Goal: Navigation & Orientation: Find specific page/section

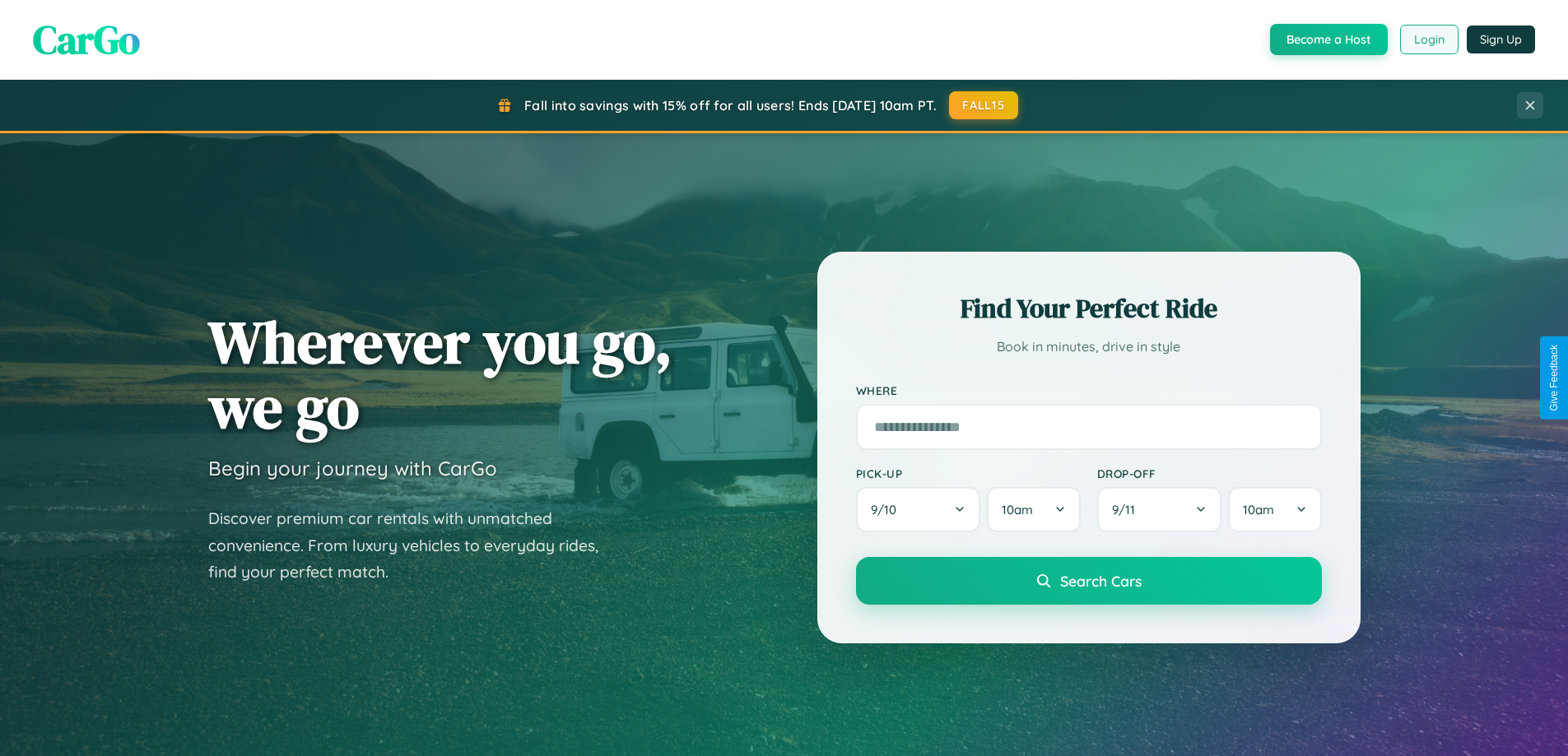
click at [1427, 39] on button "Login" at bounding box center [1428, 39] width 58 height 30
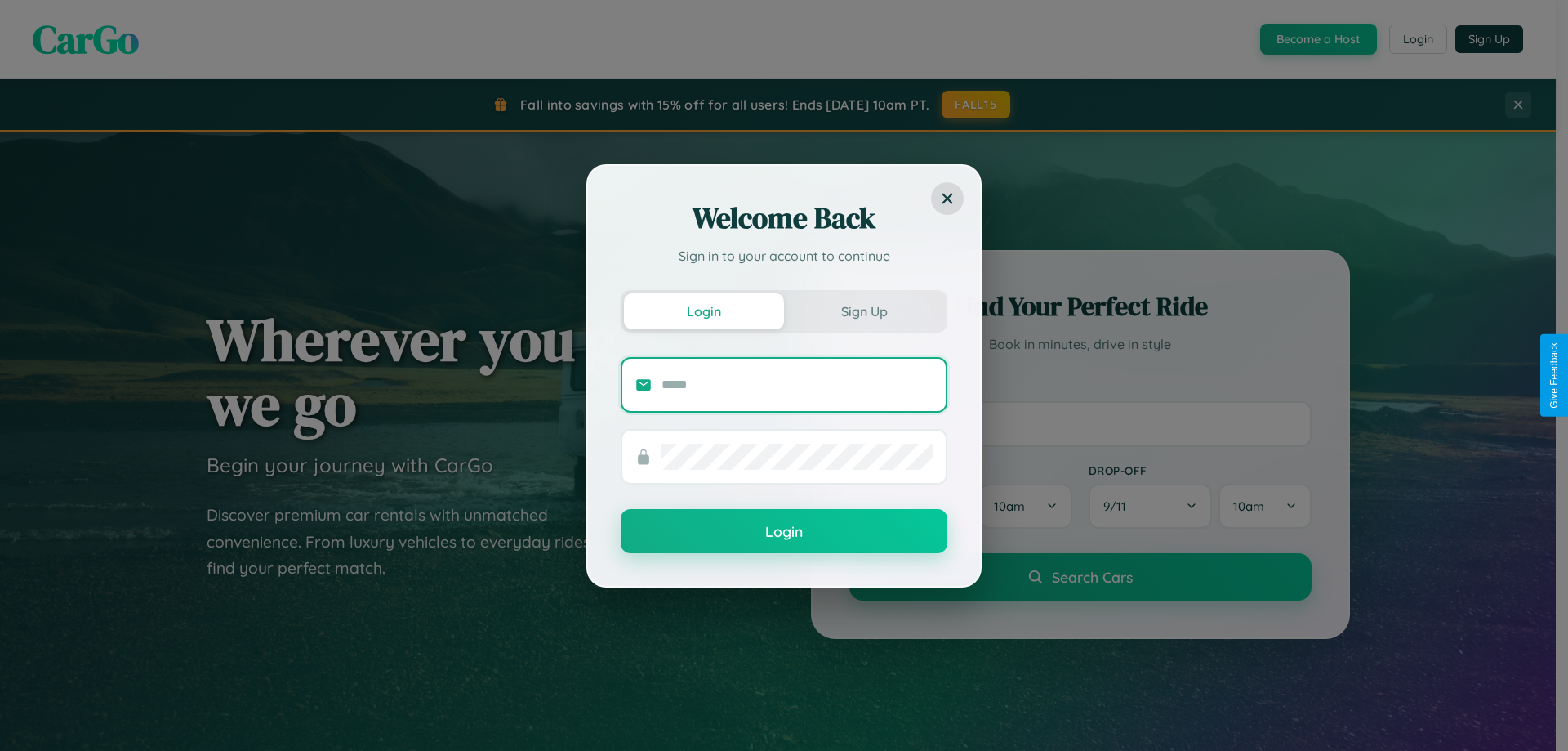
click at [797, 384] on input "text" at bounding box center [797, 384] width 271 height 26
type input "**********"
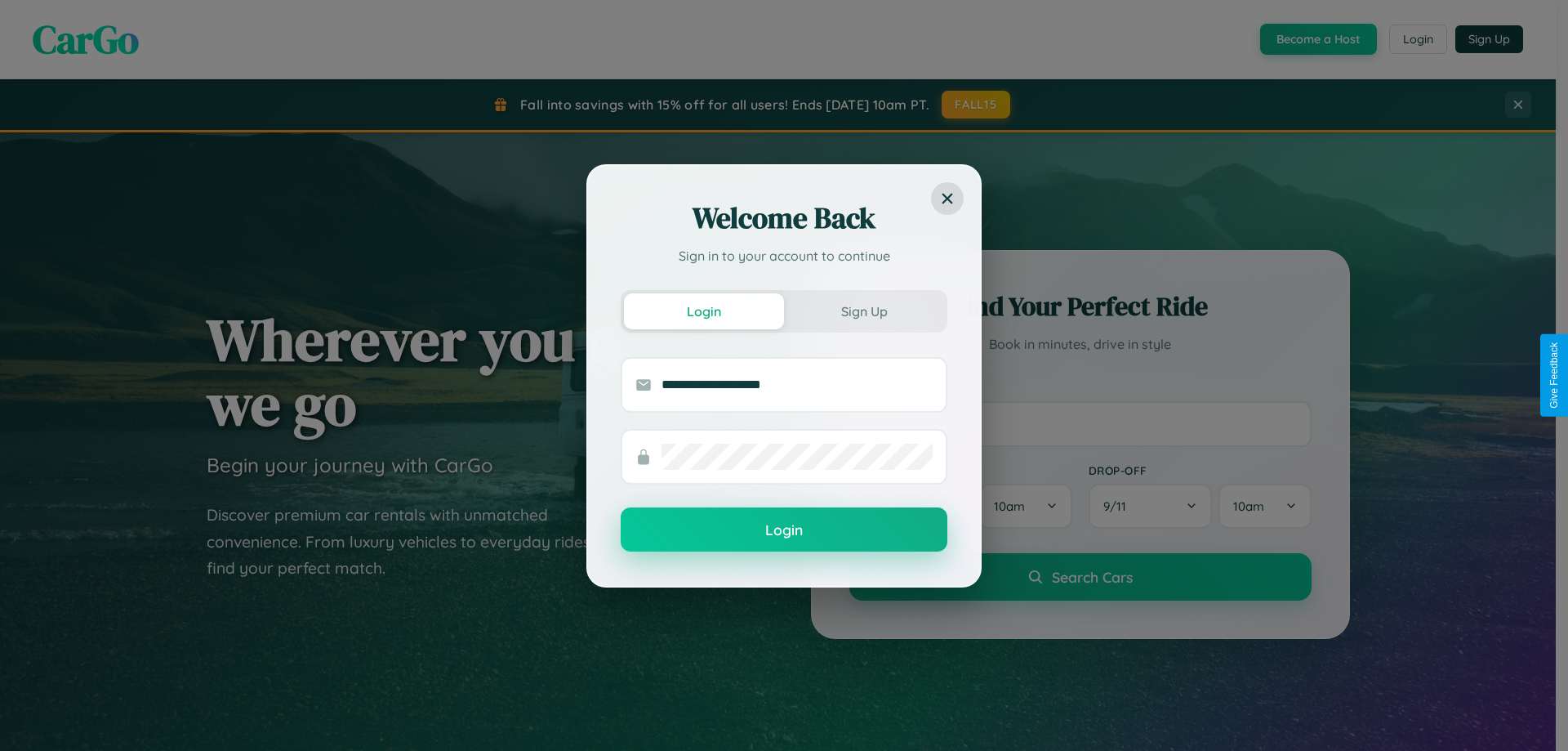
click at [784, 529] on button "Login" at bounding box center [784, 529] width 326 height 44
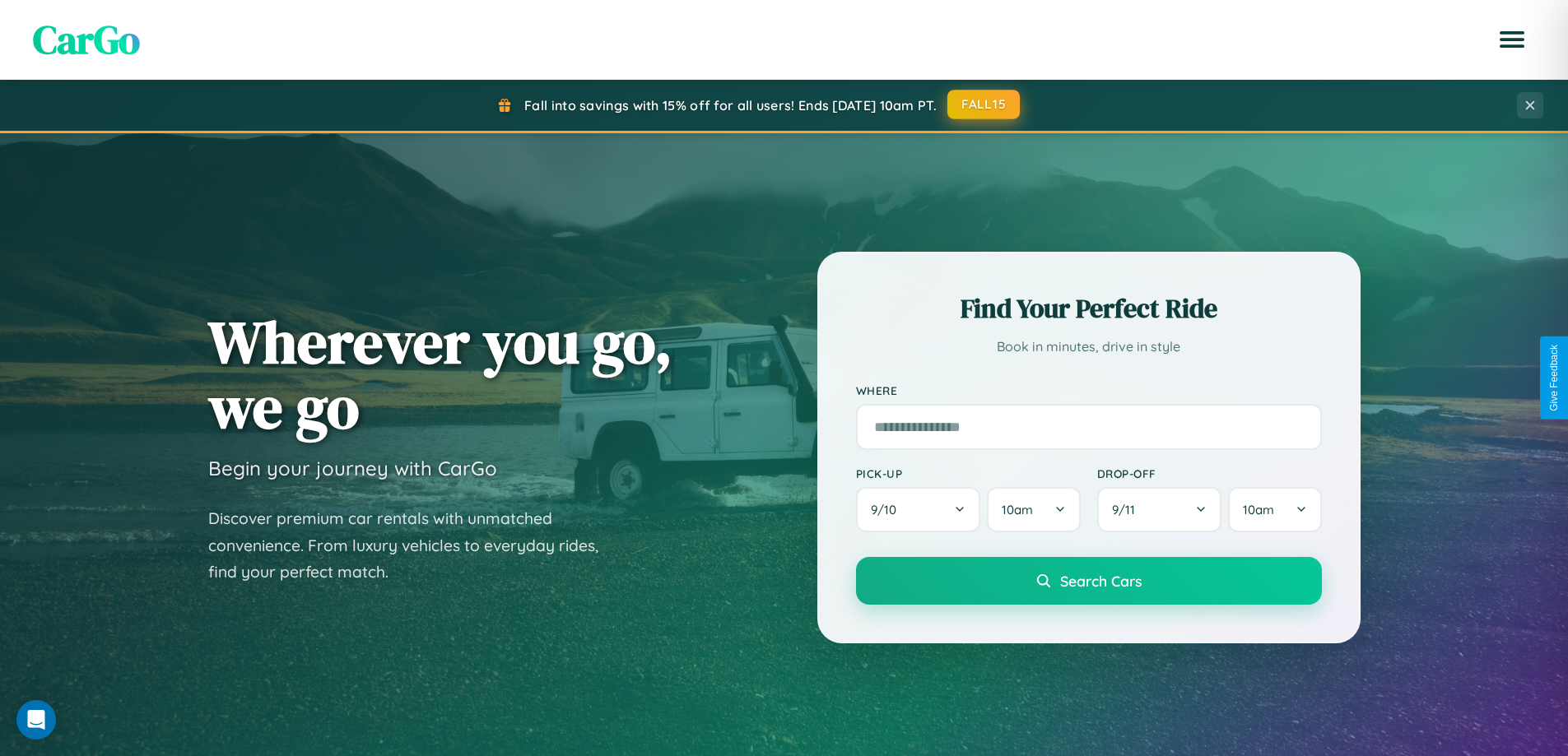
click at [984, 105] on button "FALL15" at bounding box center [983, 104] width 73 height 30
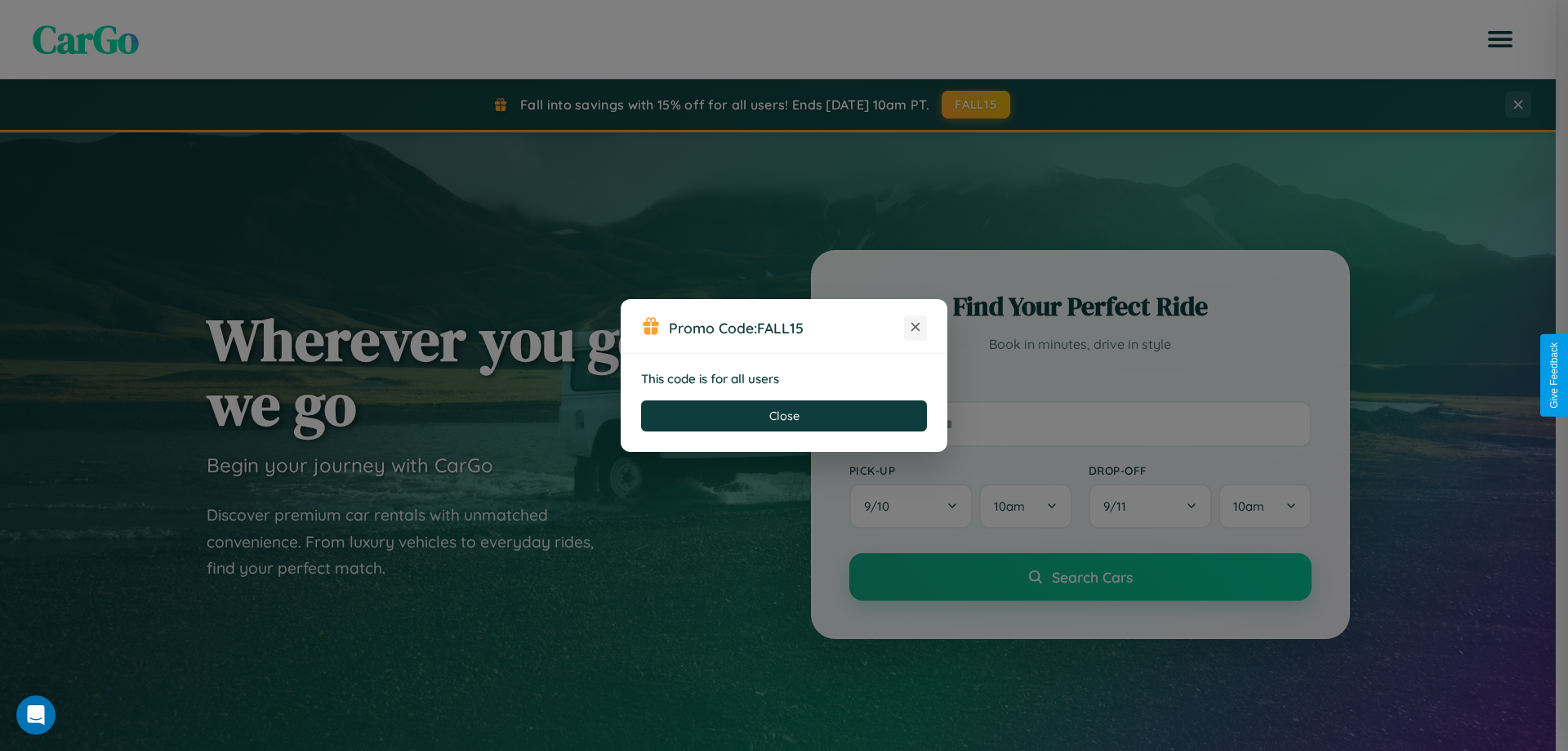
click at [916, 327] on icon at bounding box center [915, 327] width 16 height 16
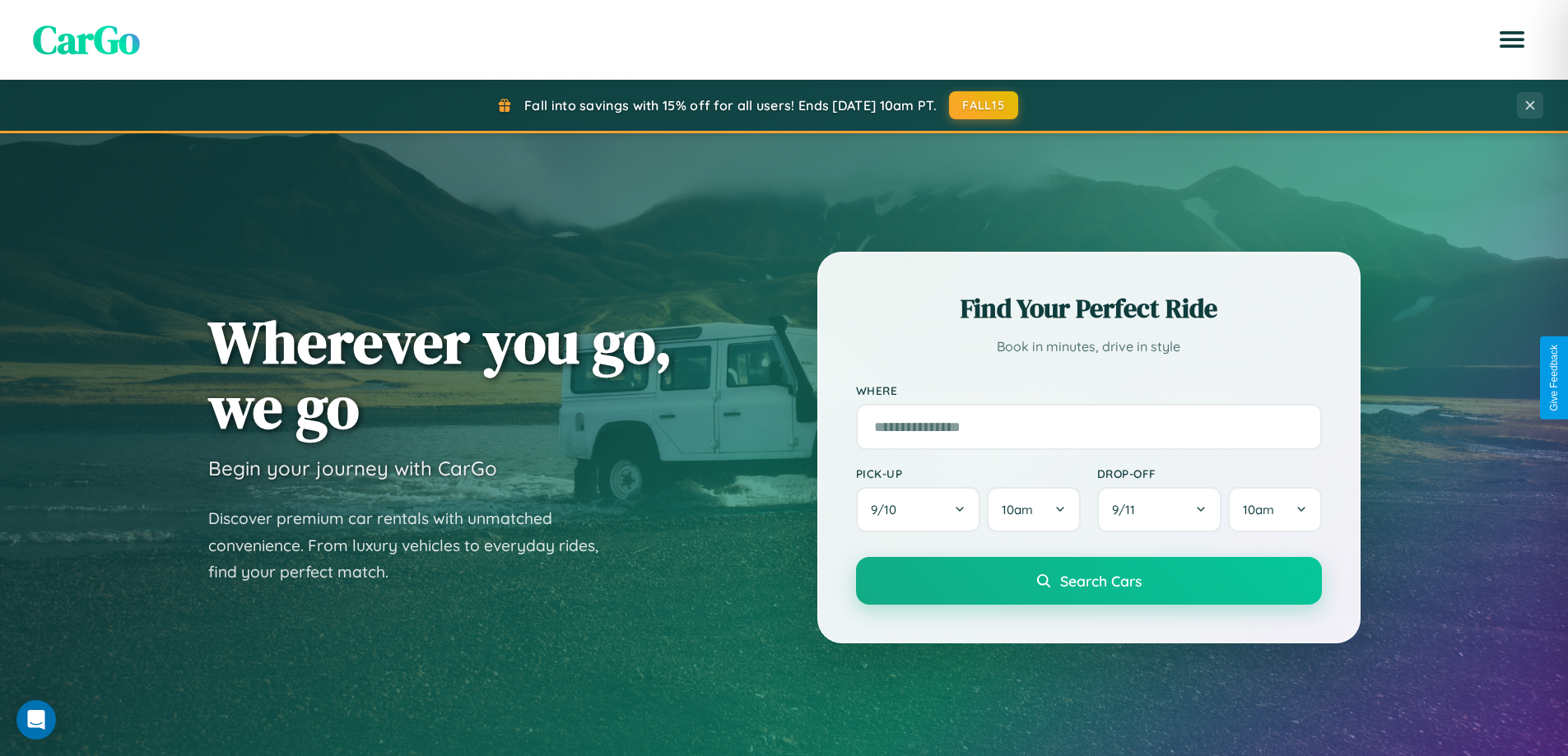
scroll to position [3166, 0]
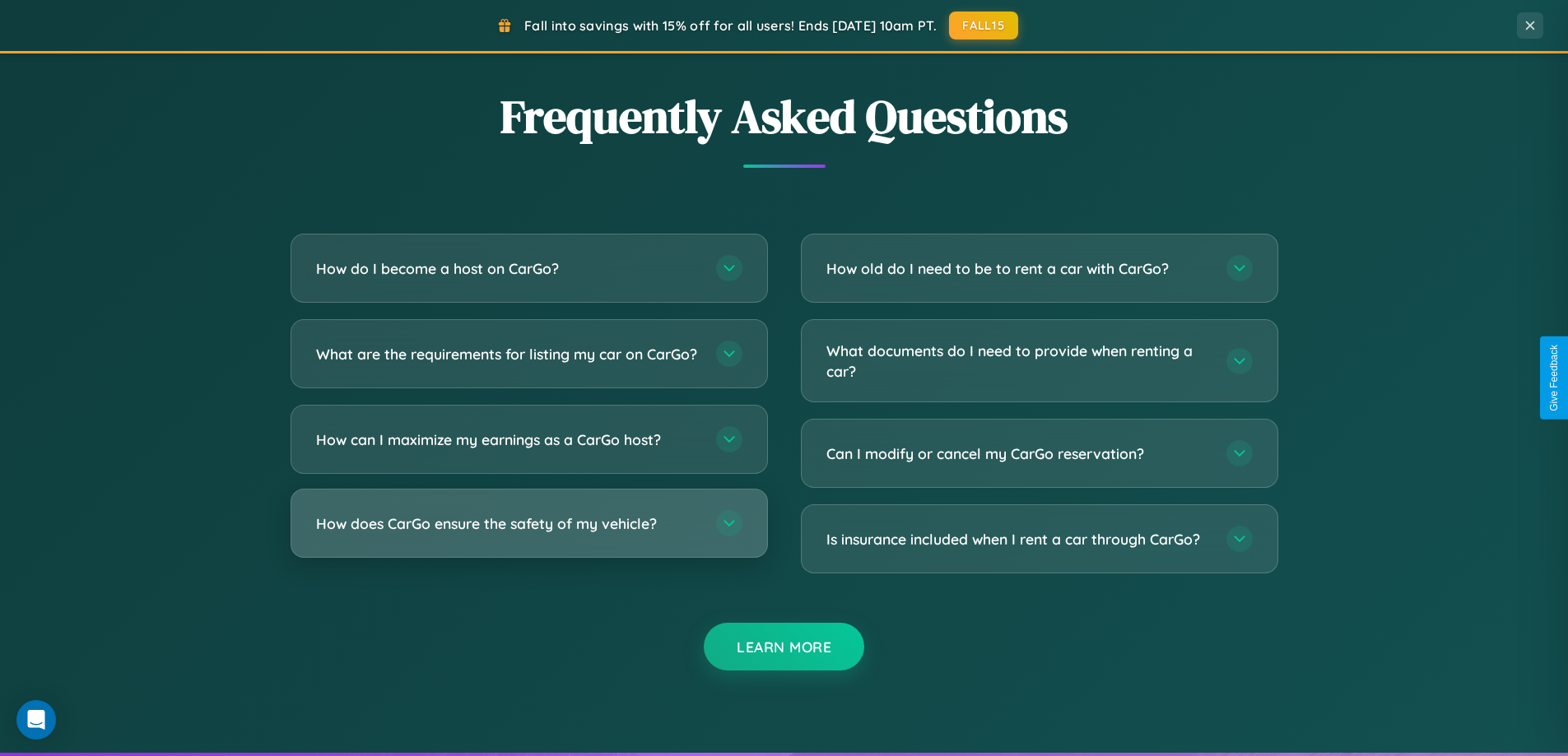
click at [529, 534] on h3 "How does CarGo ensure the safety of my vehicle?" at bounding box center [508, 523] width 383 height 21
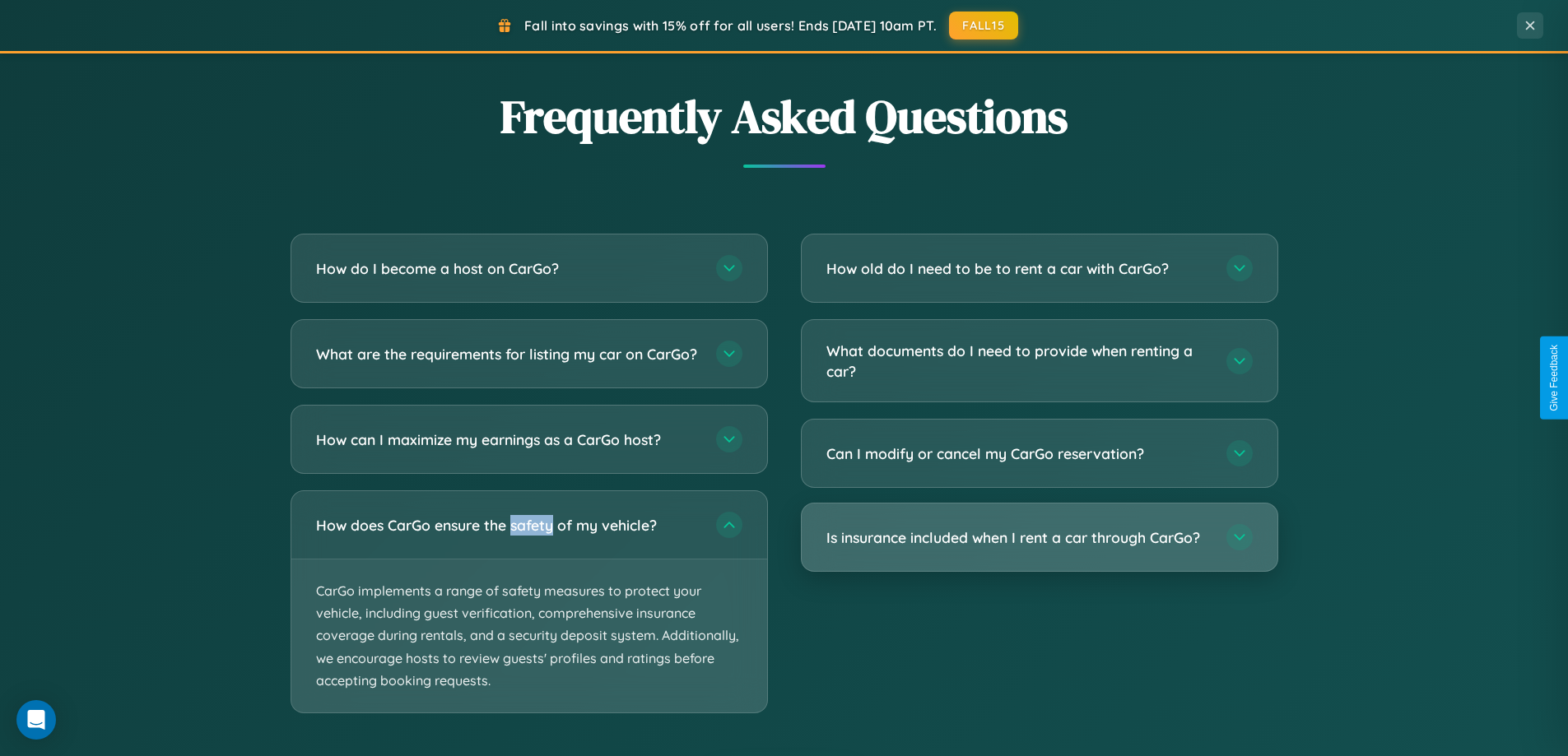
click at [1038, 538] on h3 "Is insurance included when I rent a car through CarGo?" at bounding box center [1018, 537] width 383 height 21
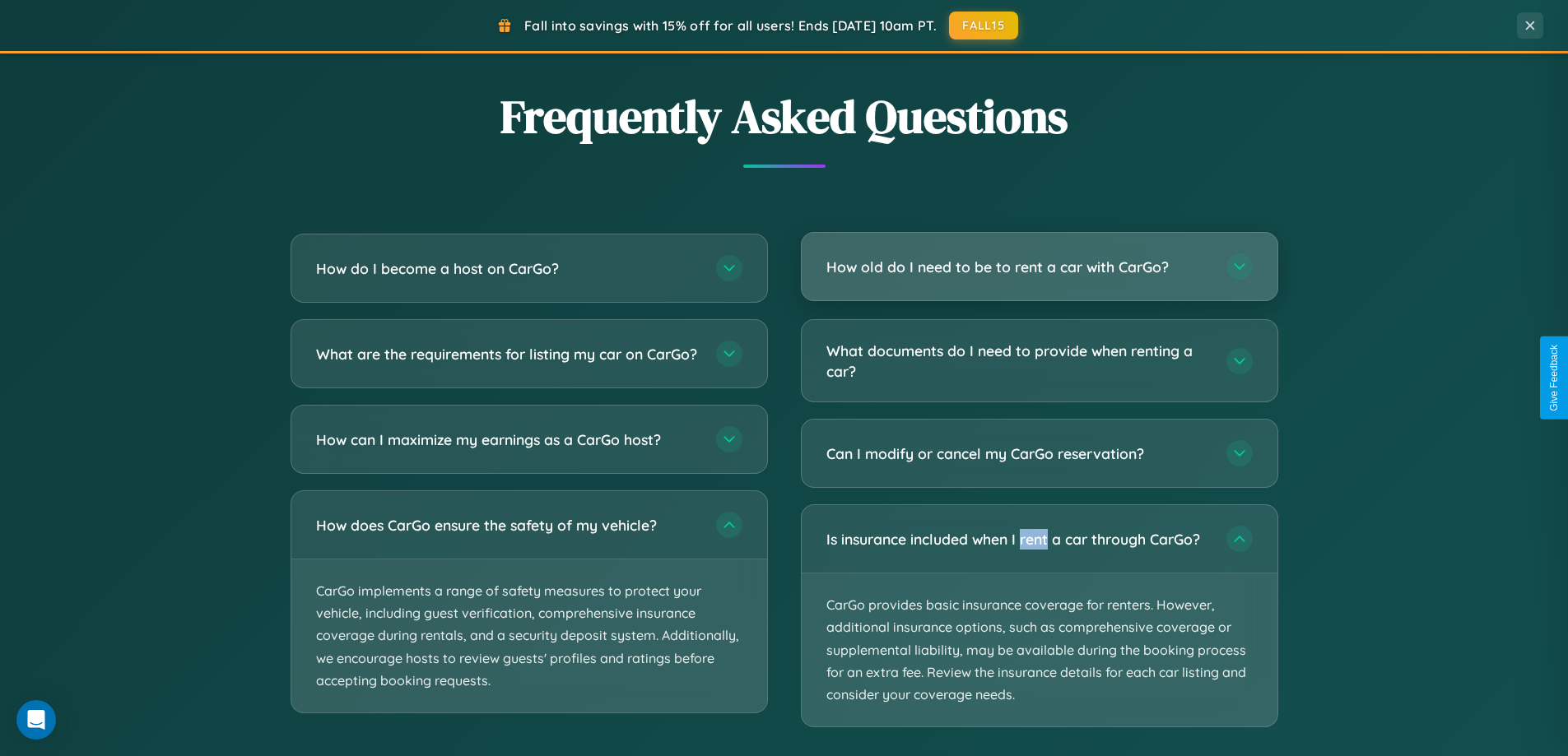
click at [1038, 268] on h3 "How old do I need to be to rent a car with CarGo?" at bounding box center [1018, 267] width 383 height 21
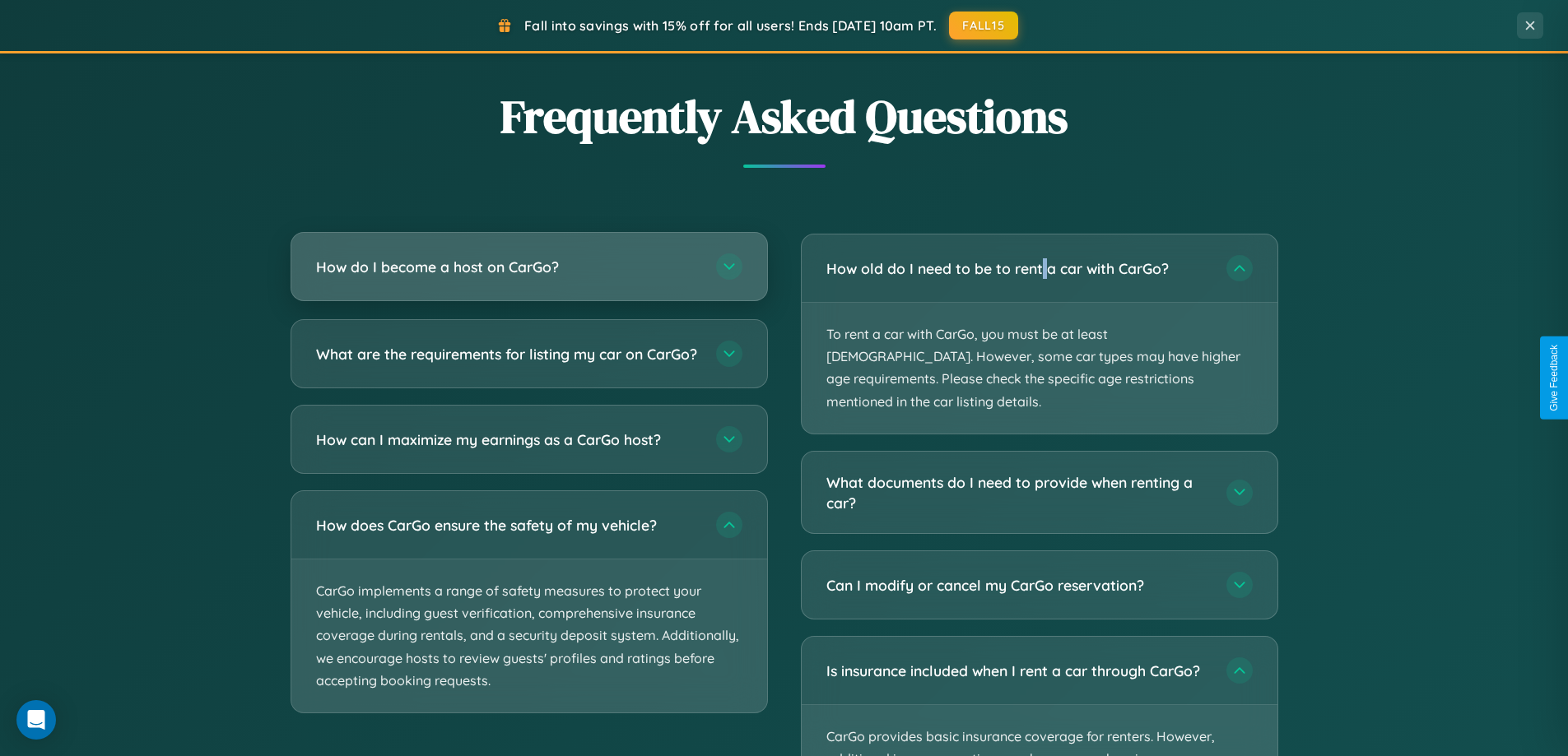
click at [529, 267] on h3 "How do I become a host on CarGo?" at bounding box center [508, 267] width 383 height 21
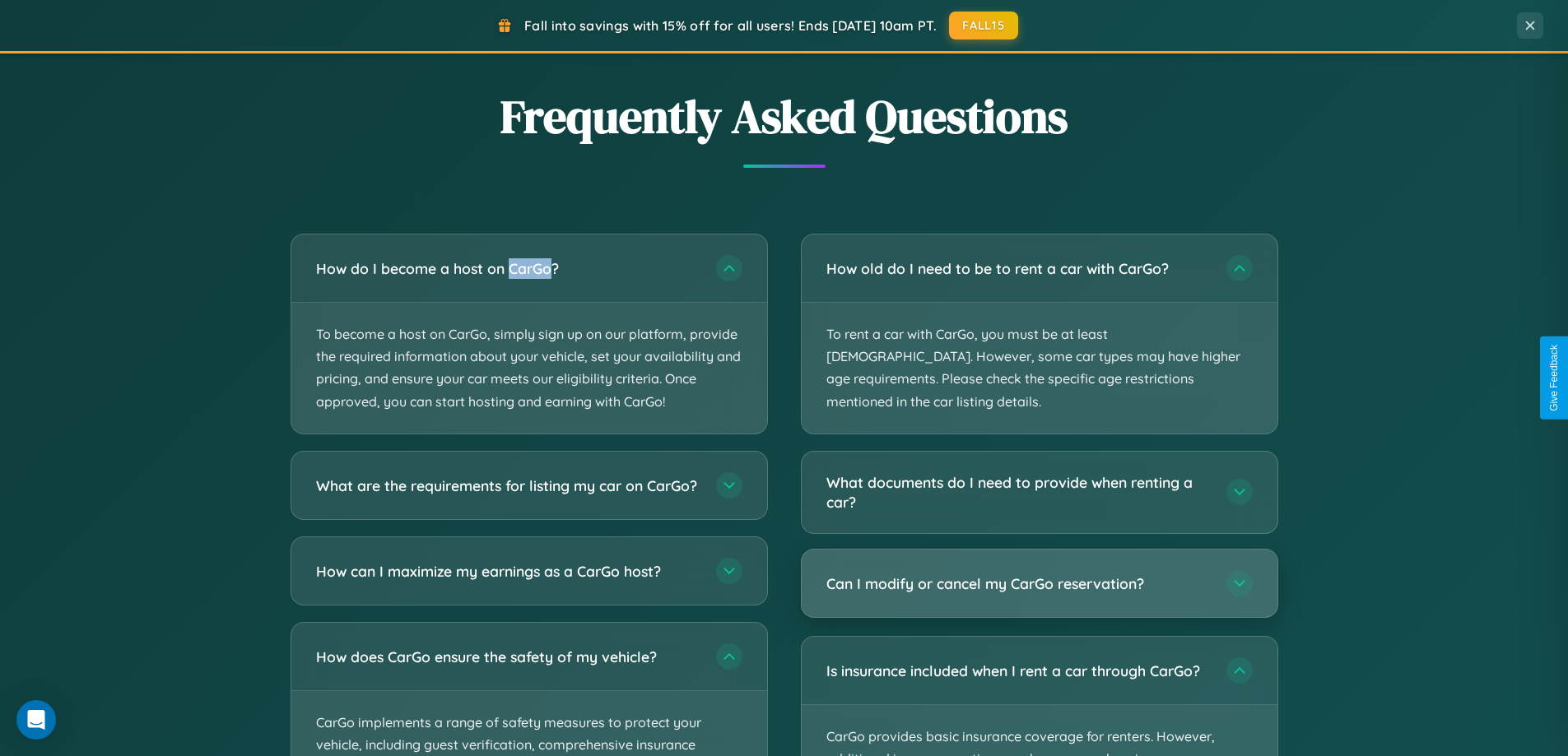
click at [1038, 573] on h3 "Can I modify or cancel my CarGo reservation?" at bounding box center [1018, 583] width 383 height 21
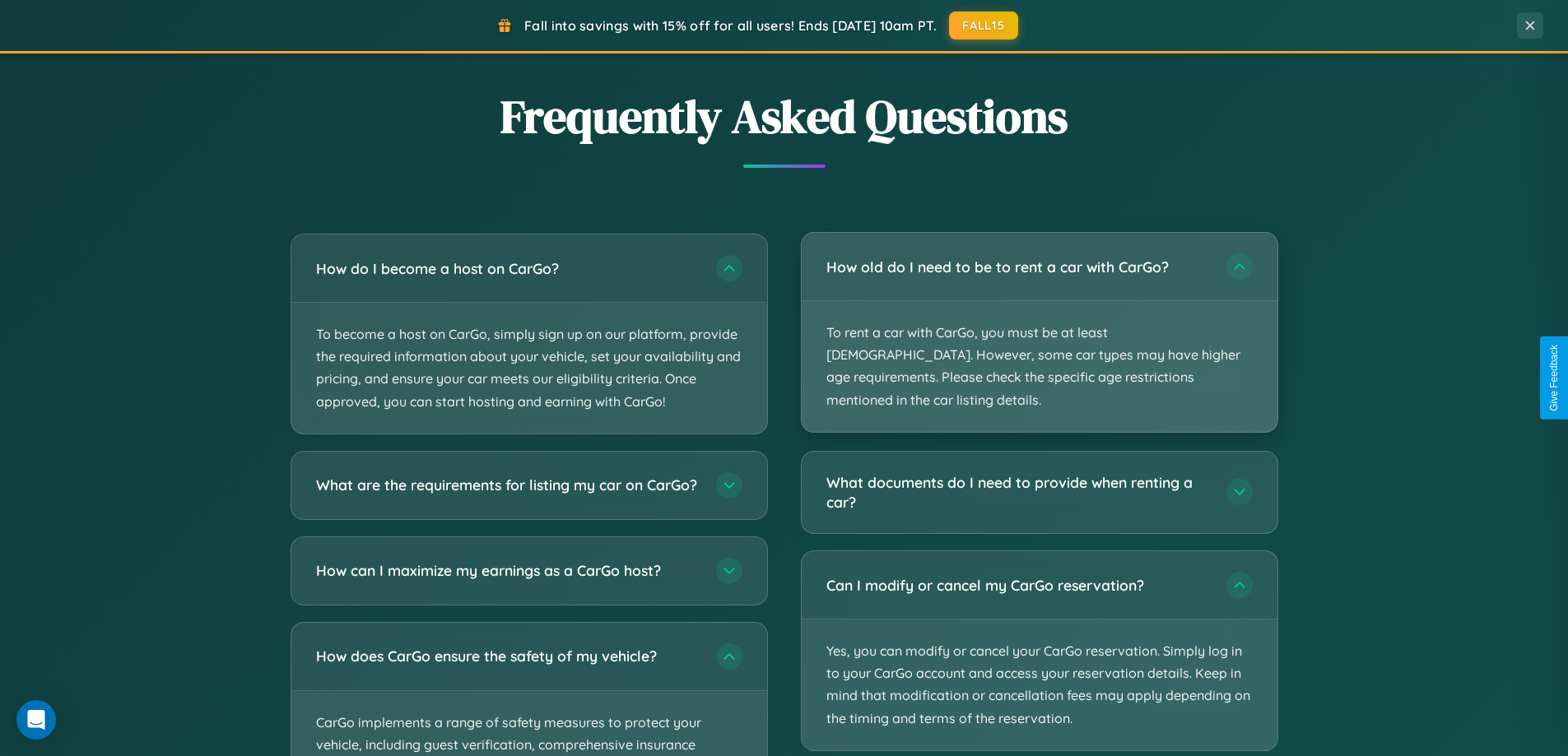
click at [1038, 321] on p "To rent a car with CarGo, you must be at least [DEMOGRAPHIC_DATA]. However, som…" at bounding box center [1039, 366] width 476 height 131
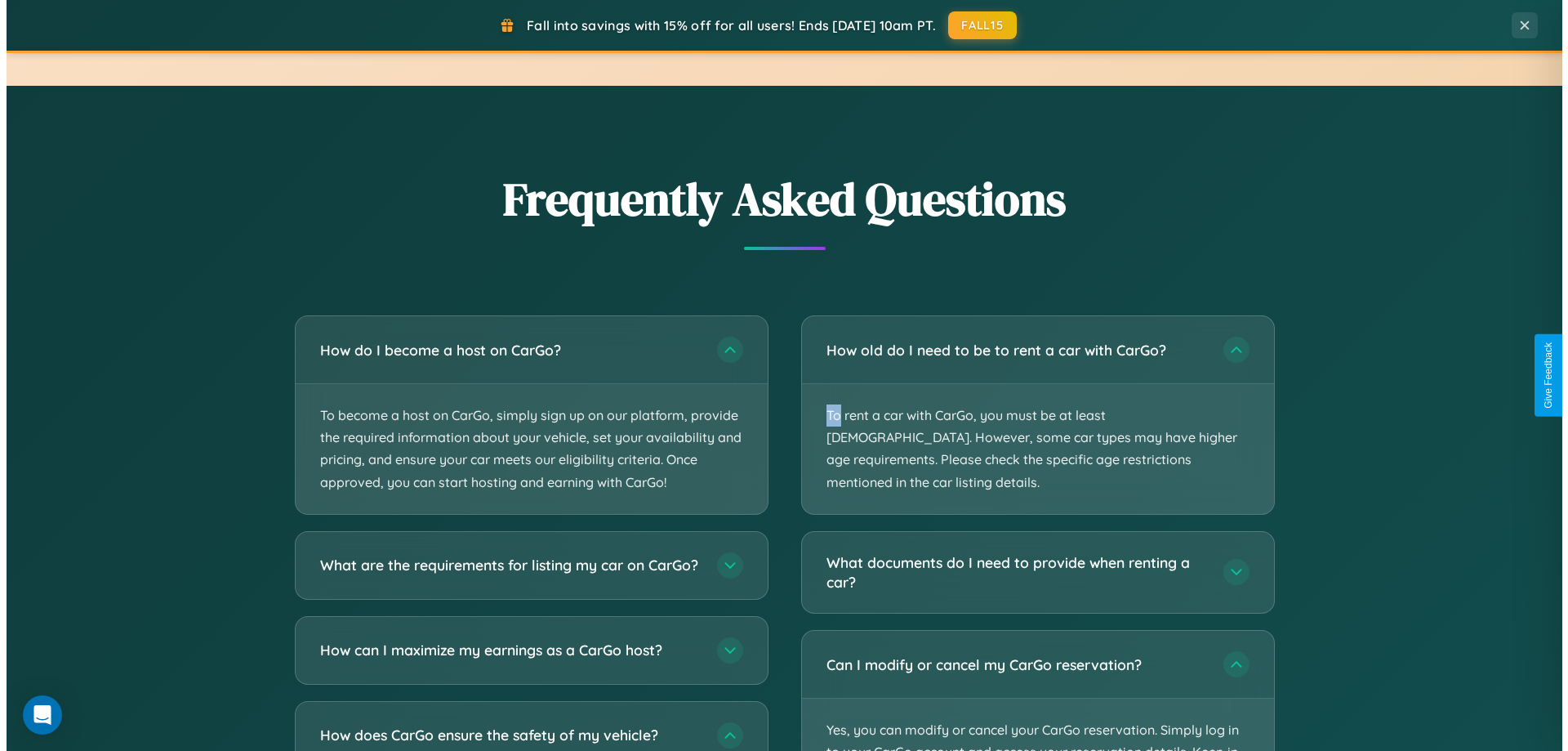
scroll to position [0, 0]
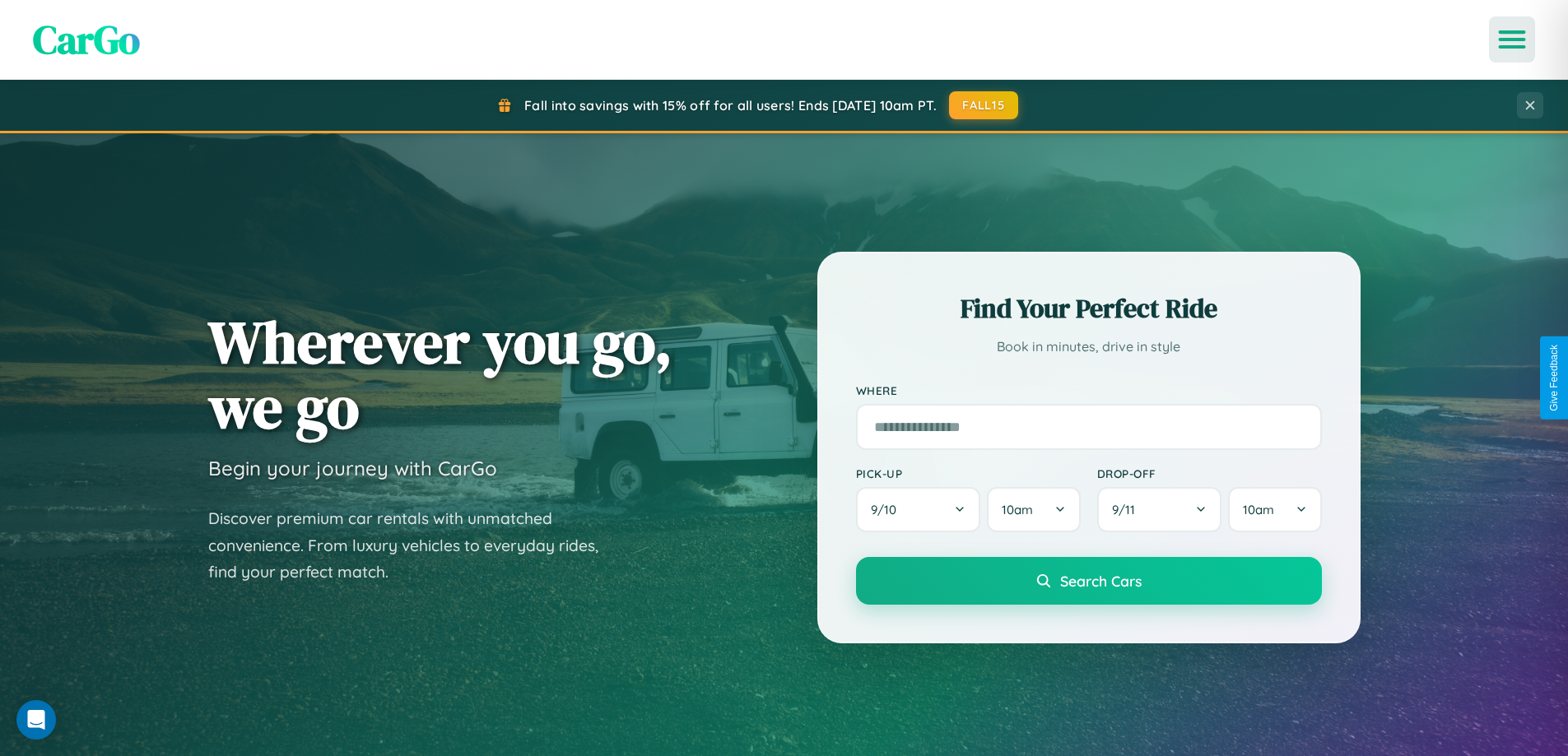
click at [1512, 39] on icon "Open menu" at bounding box center [1512, 39] width 24 height 15
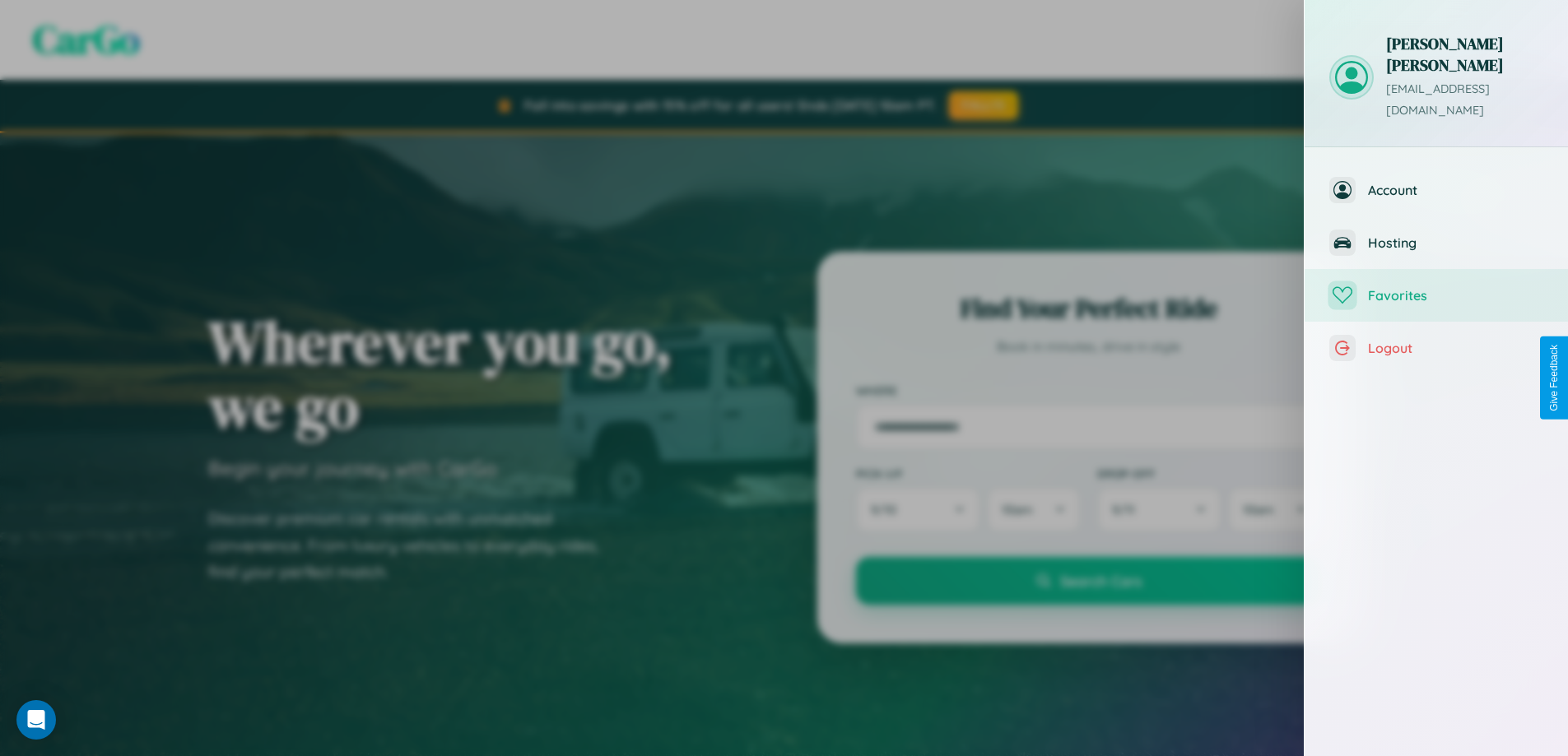
click at [1436, 288] on span "Favorites" at bounding box center [1455, 296] width 176 height 16
